Goal: Find specific page/section: Find specific page/section

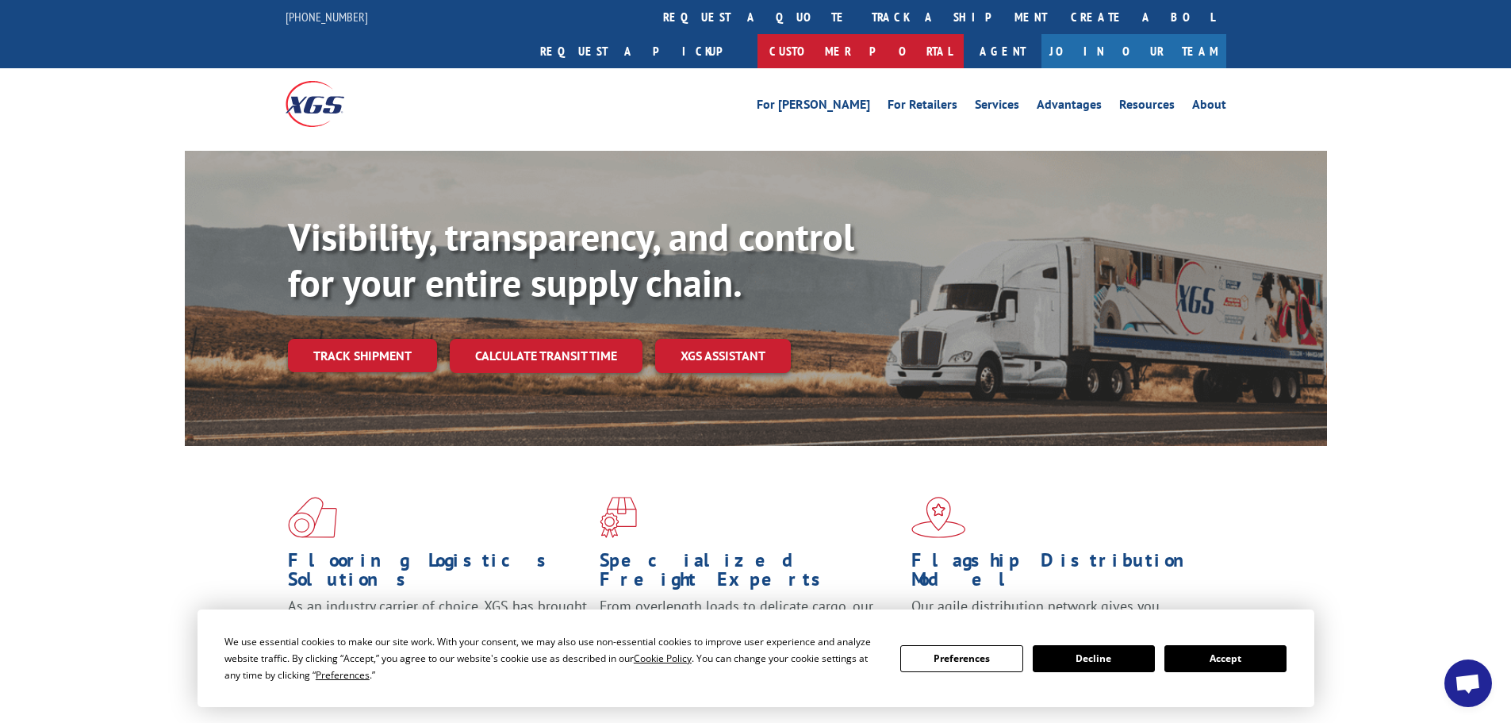
click at [964, 34] on link "Customer Portal" at bounding box center [860, 51] width 206 height 34
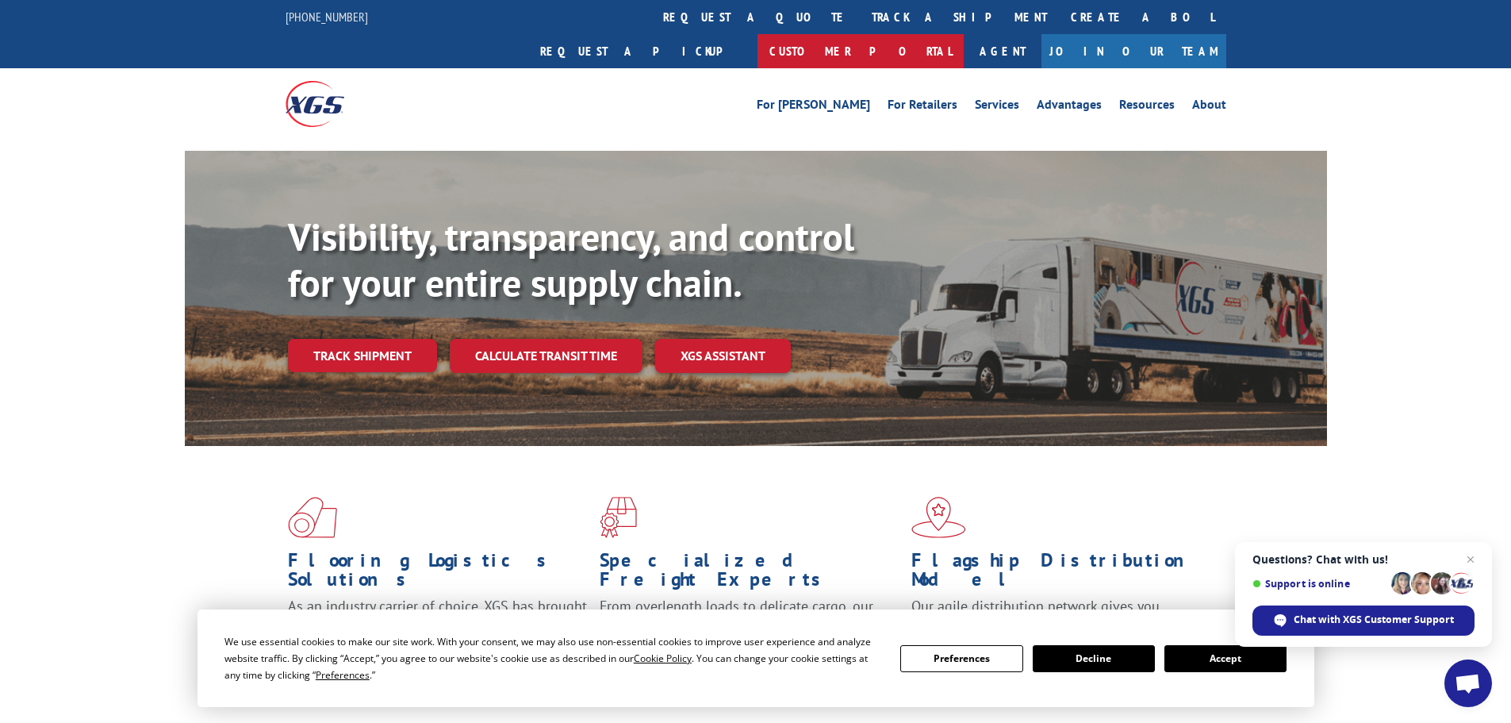
click at [964, 34] on link "Customer Portal" at bounding box center [860, 51] width 206 height 34
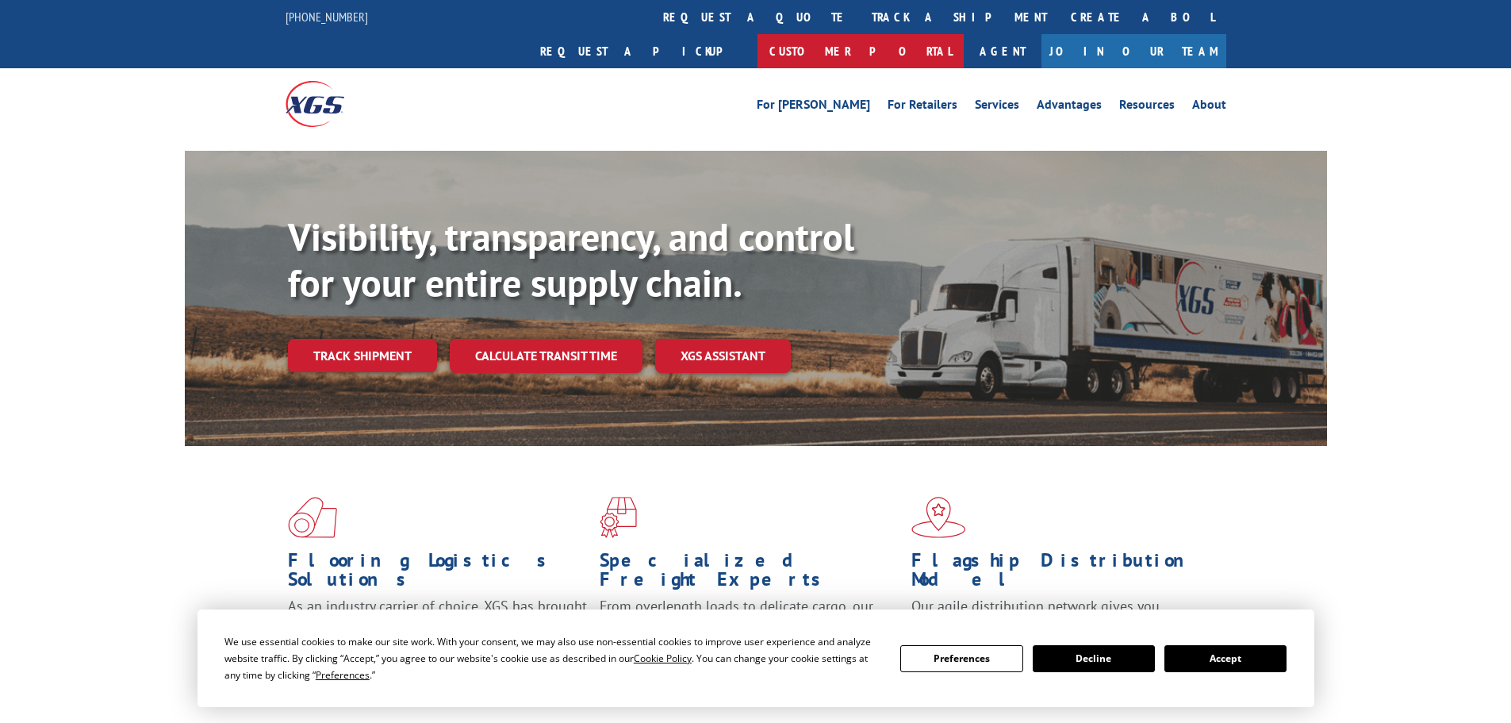
click at [964, 34] on link "Customer Portal" at bounding box center [860, 51] width 206 height 34
